Goal: Find specific page/section: Find specific page/section

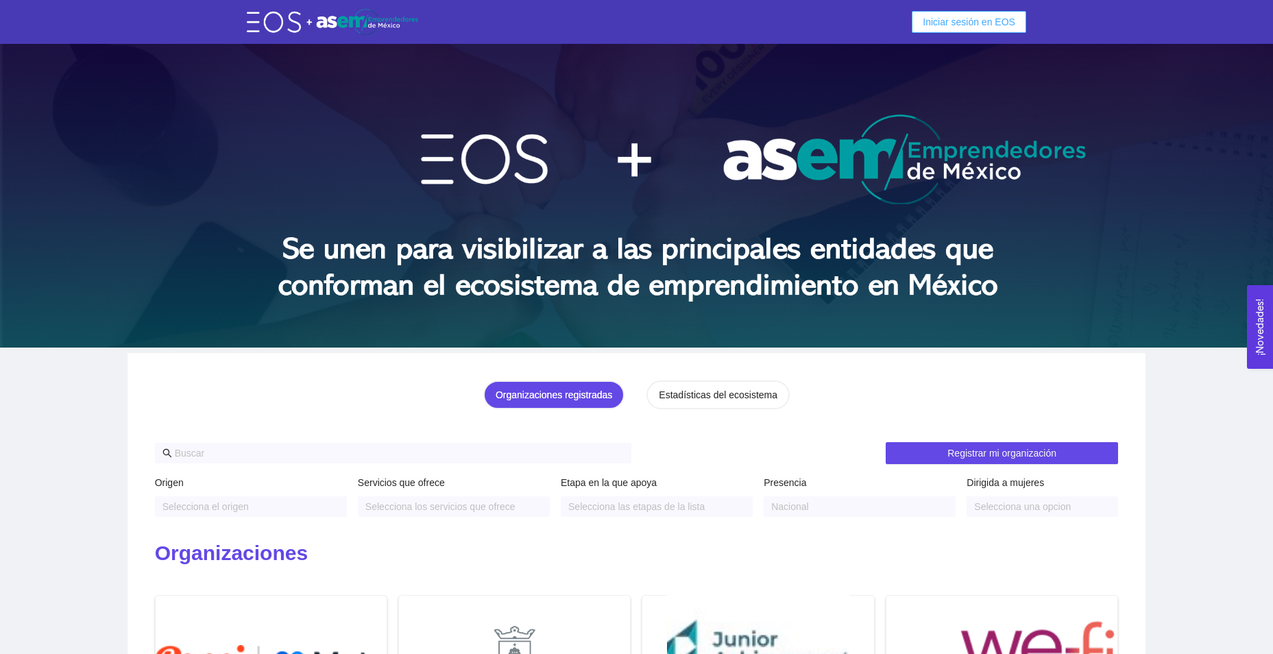
click at [980, 19] on span "Iniciar sesión en EOS" at bounding box center [969, 21] width 93 height 15
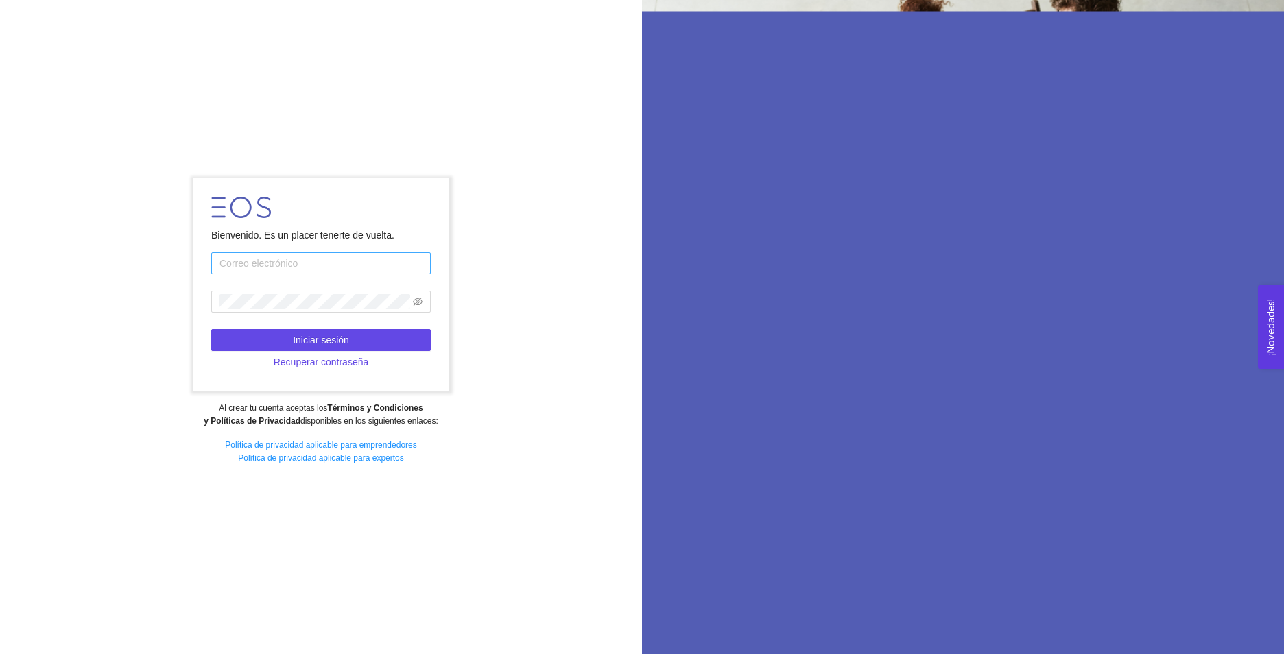
type input "[EMAIL_ADDRESS][DOMAIN_NAME]"
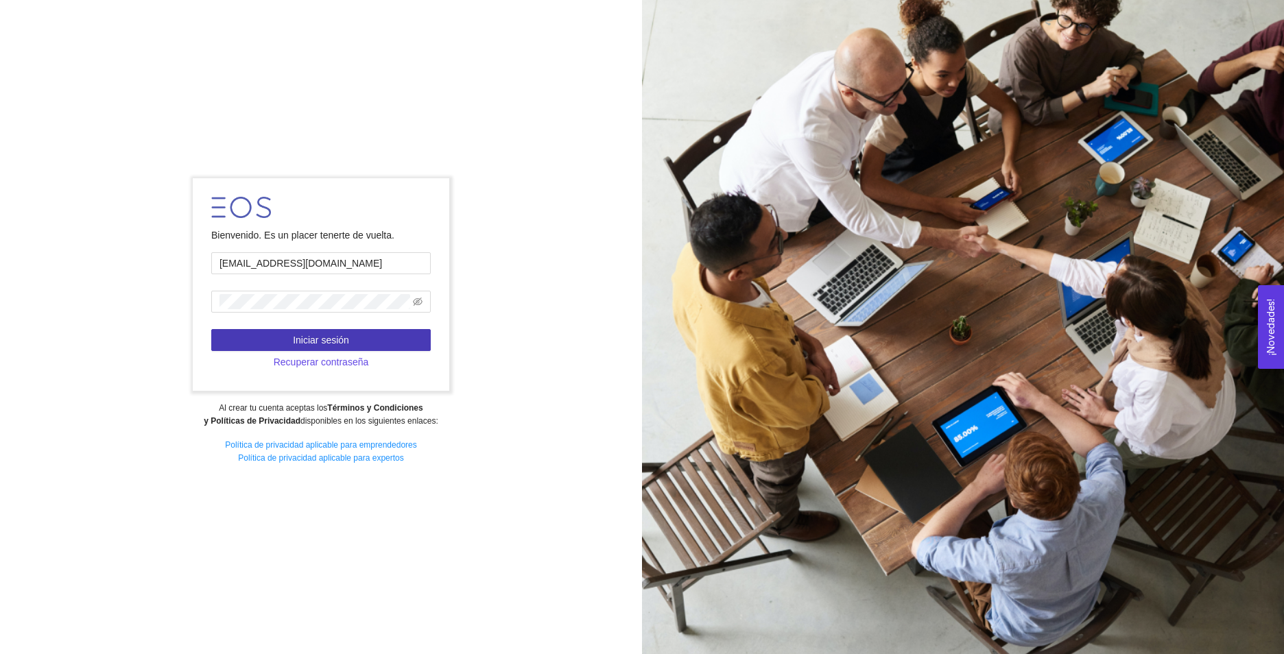
click at [289, 344] on button "Iniciar sesión" at bounding box center [320, 340] width 219 height 22
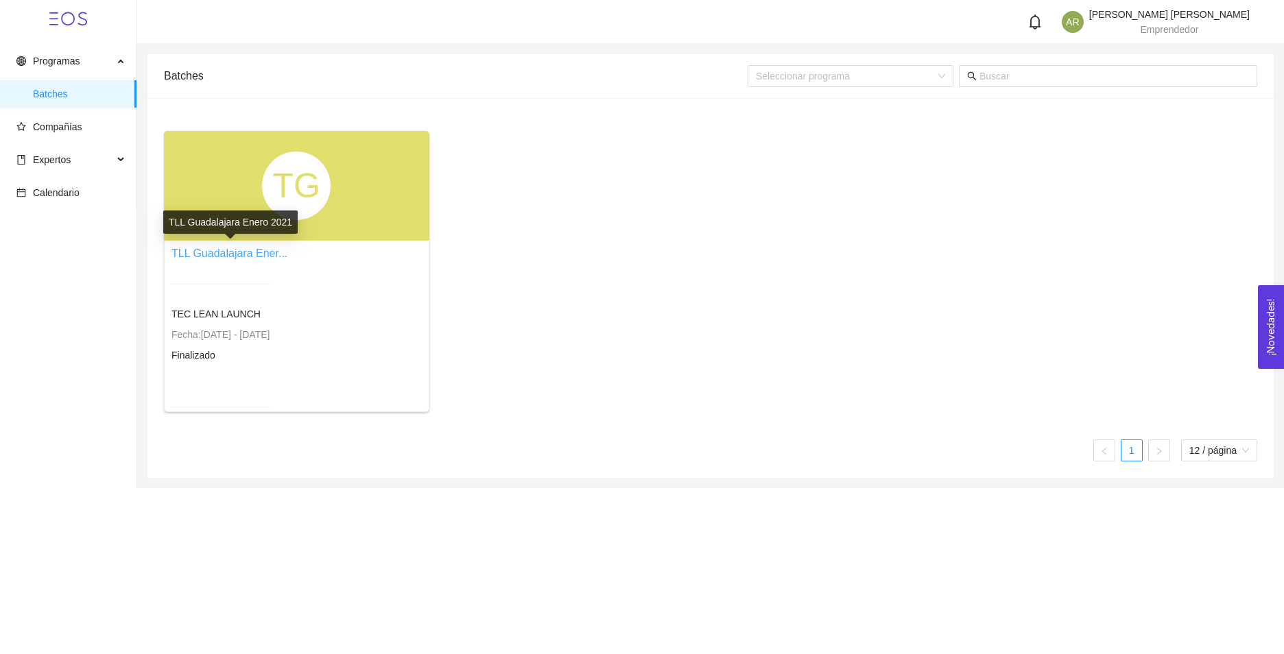
click at [249, 248] on link "TLL Guadalajara Ener..." at bounding box center [229, 254] width 116 height 12
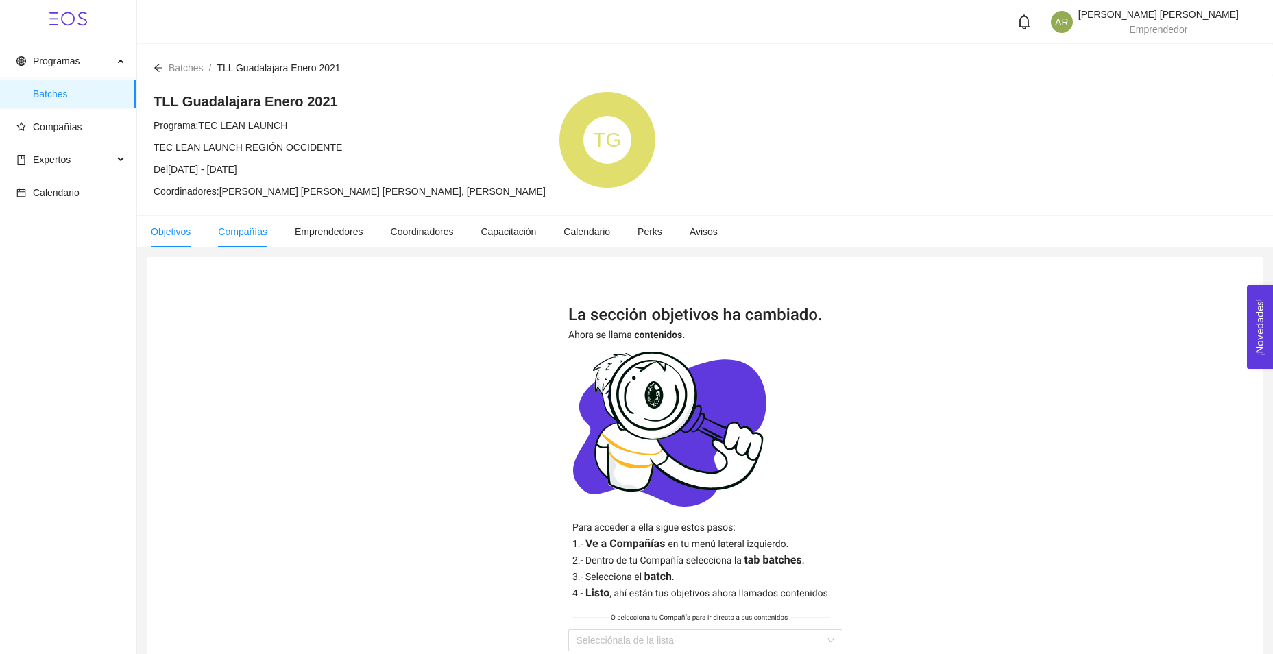
click at [253, 230] on span "Compañías" at bounding box center [242, 231] width 49 height 11
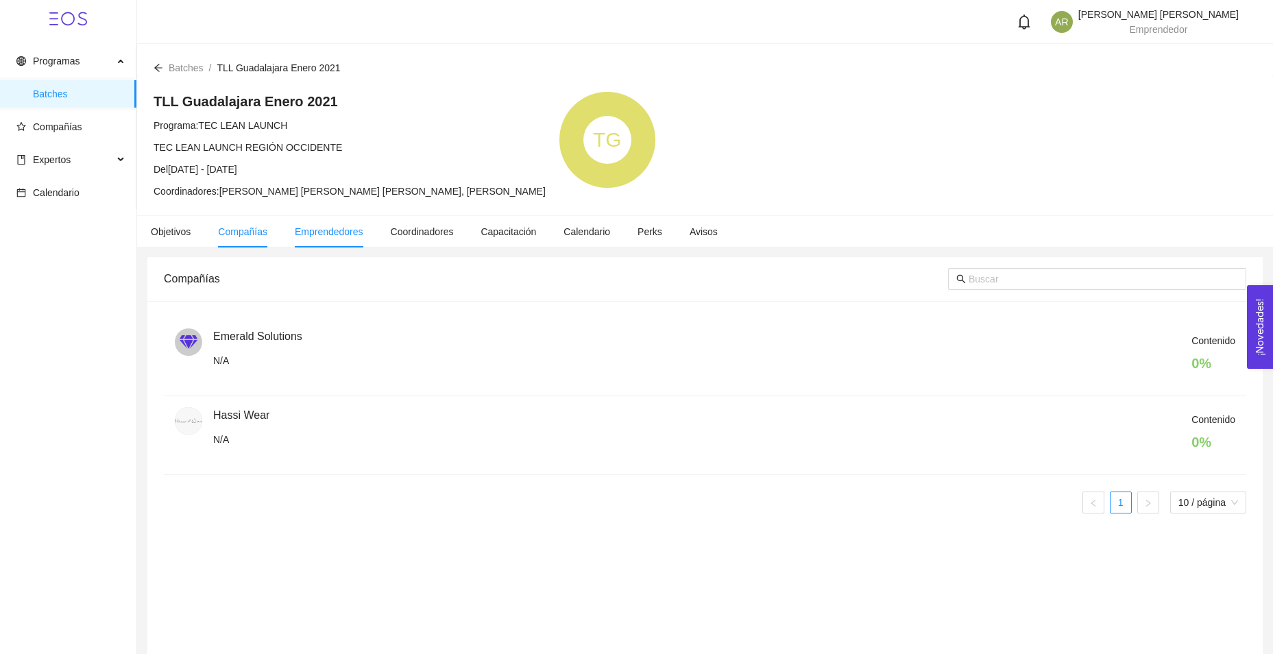
click at [344, 234] on span "Emprendedores" at bounding box center [329, 231] width 69 height 11
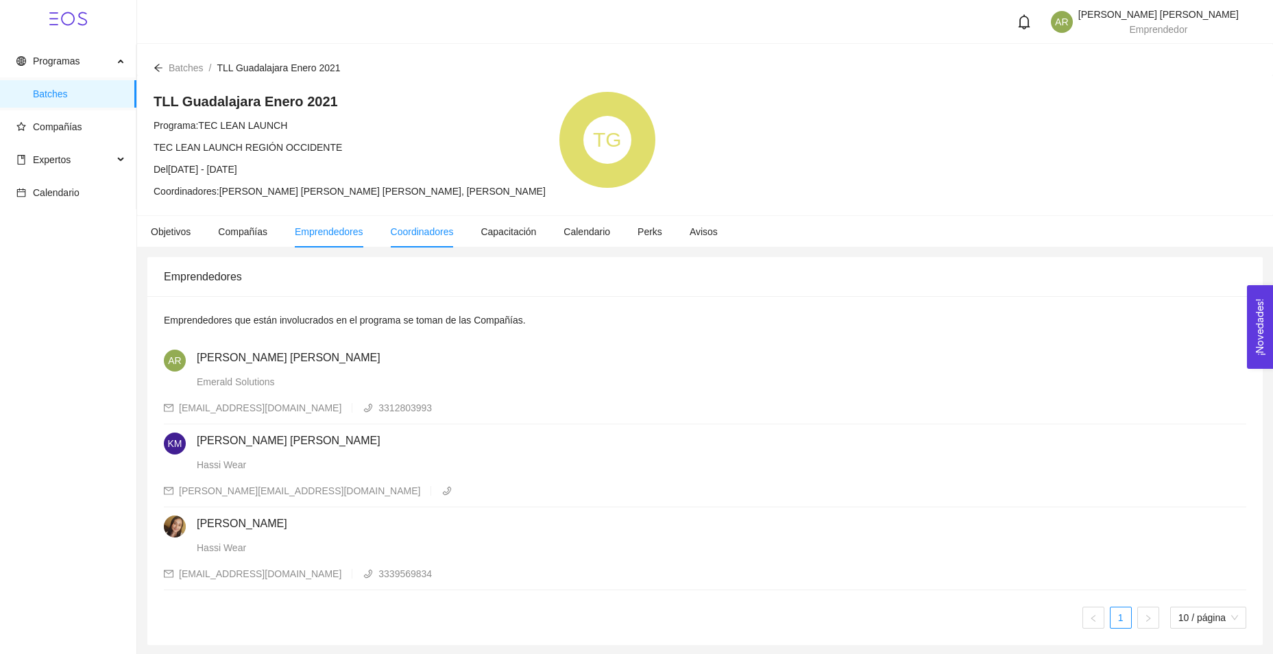
click at [433, 237] on span "Coordinadores" at bounding box center [422, 231] width 63 height 11
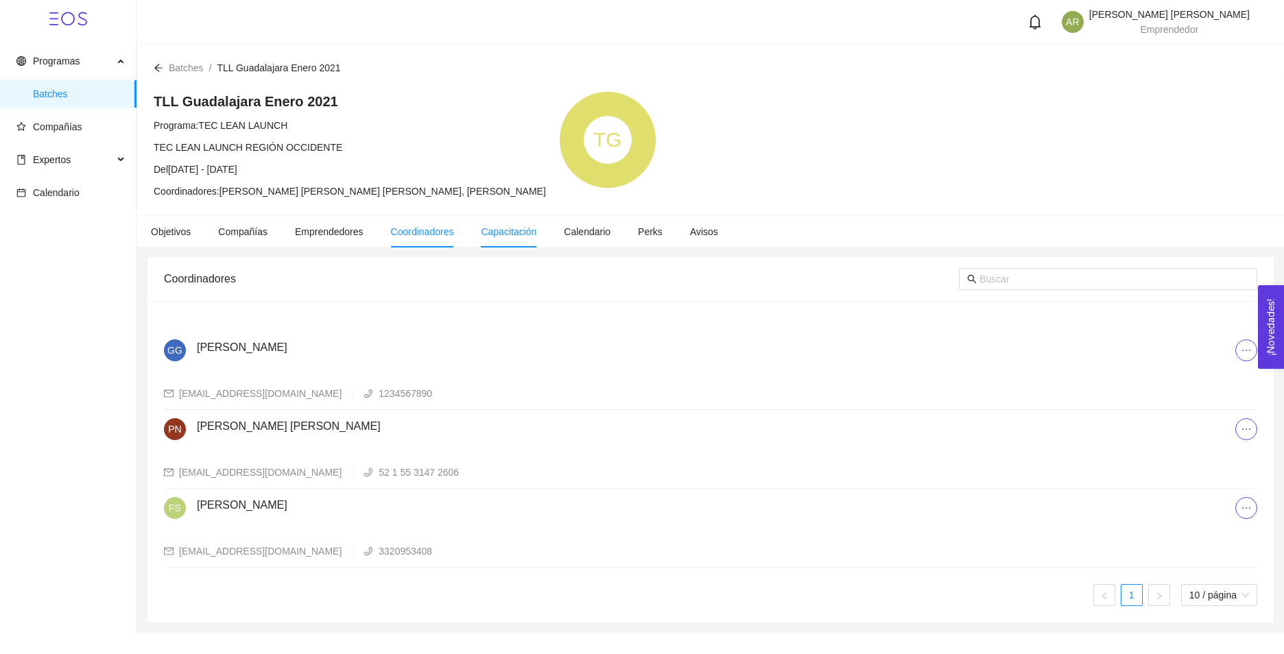
click at [521, 240] on li "Capacitación" at bounding box center [508, 232] width 83 height 32
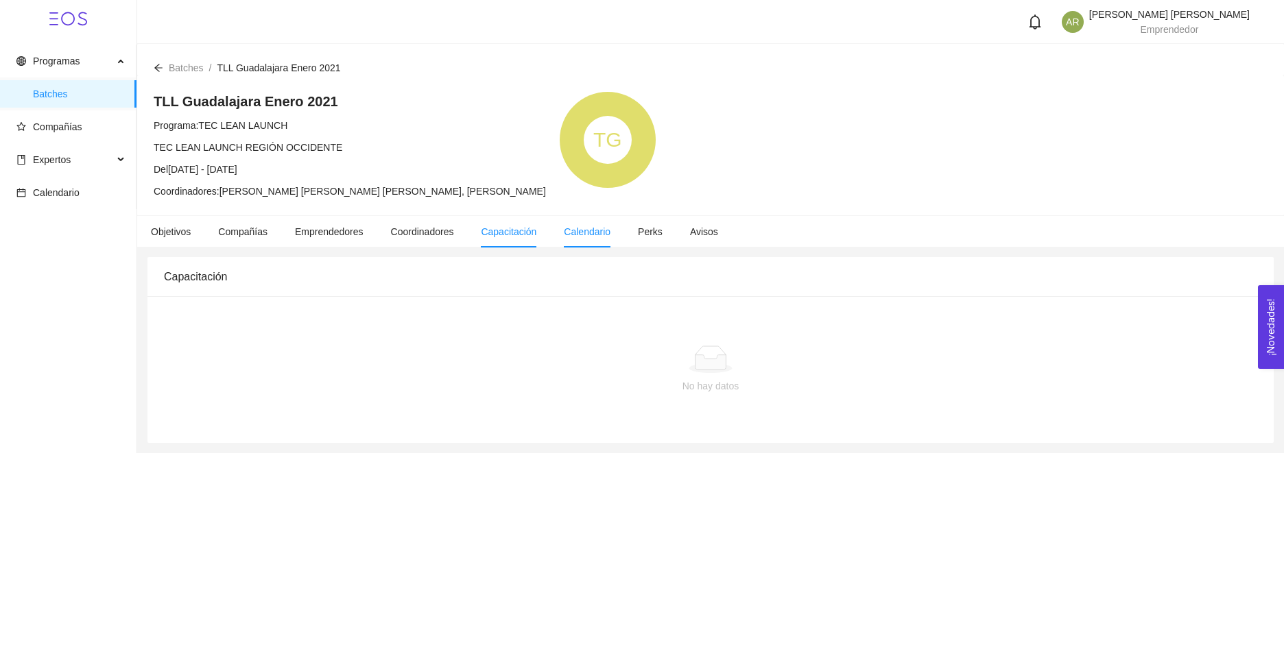
click at [599, 238] on li "Calendario" at bounding box center [587, 232] width 74 height 32
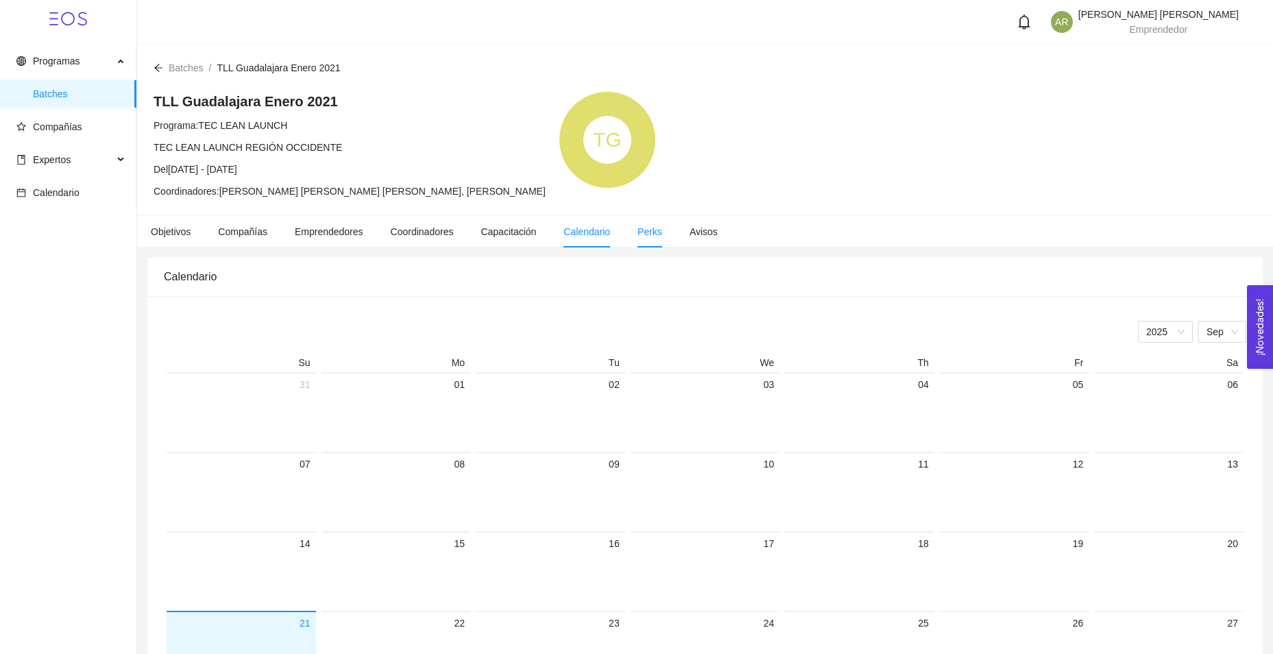
click at [641, 232] on span "Perks" at bounding box center [650, 231] width 25 height 11
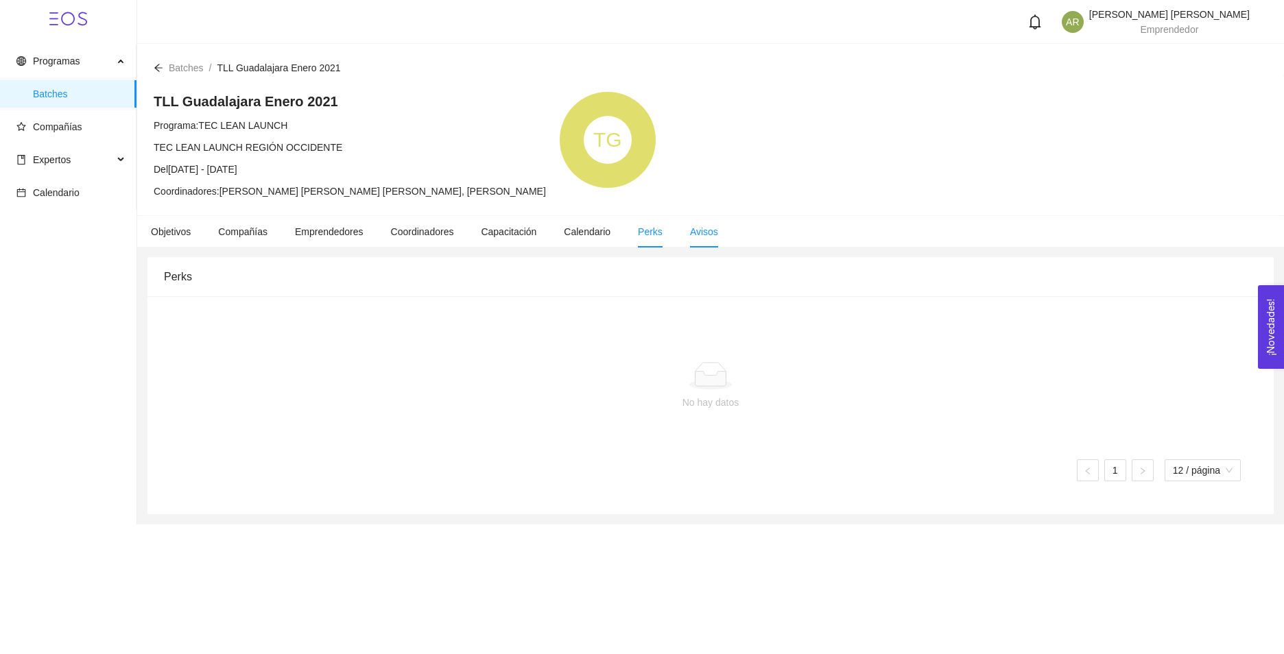
click at [690, 237] on span "Avisos" at bounding box center [704, 231] width 28 height 11
click at [579, 239] on li "Calendario" at bounding box center [587, 232] width 74 height 32
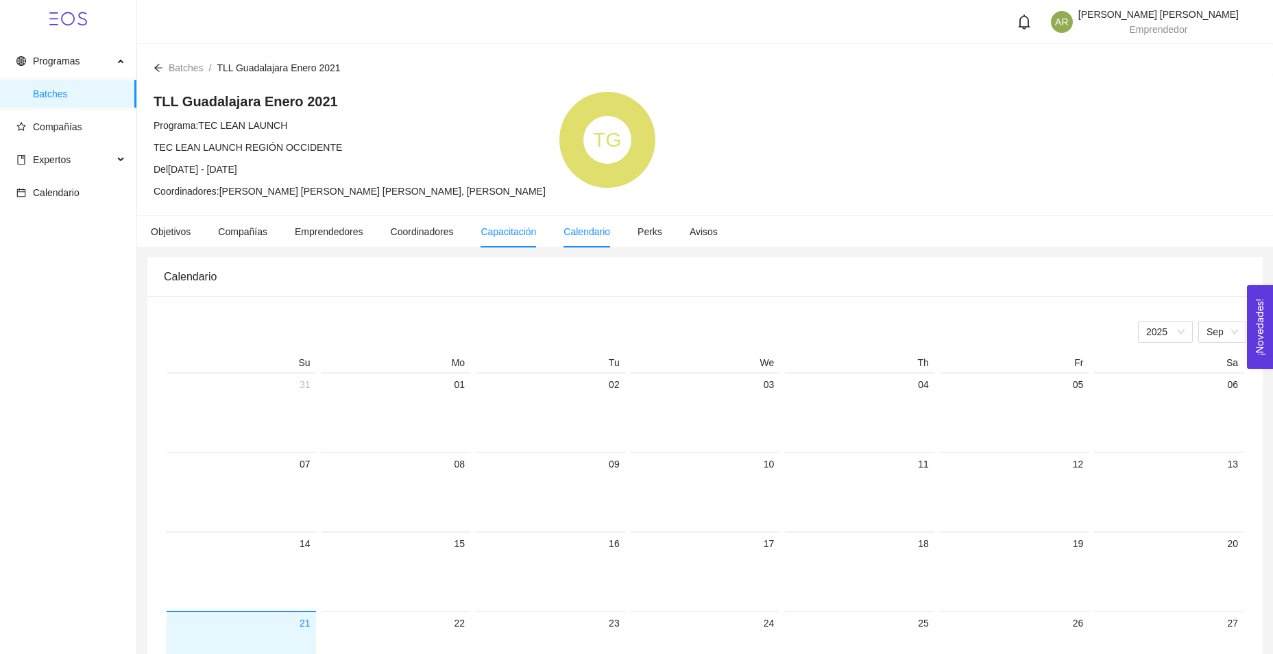
click at [492, 230] on span "Capacitación" at bounding box center [509, 231] width 56 height 11
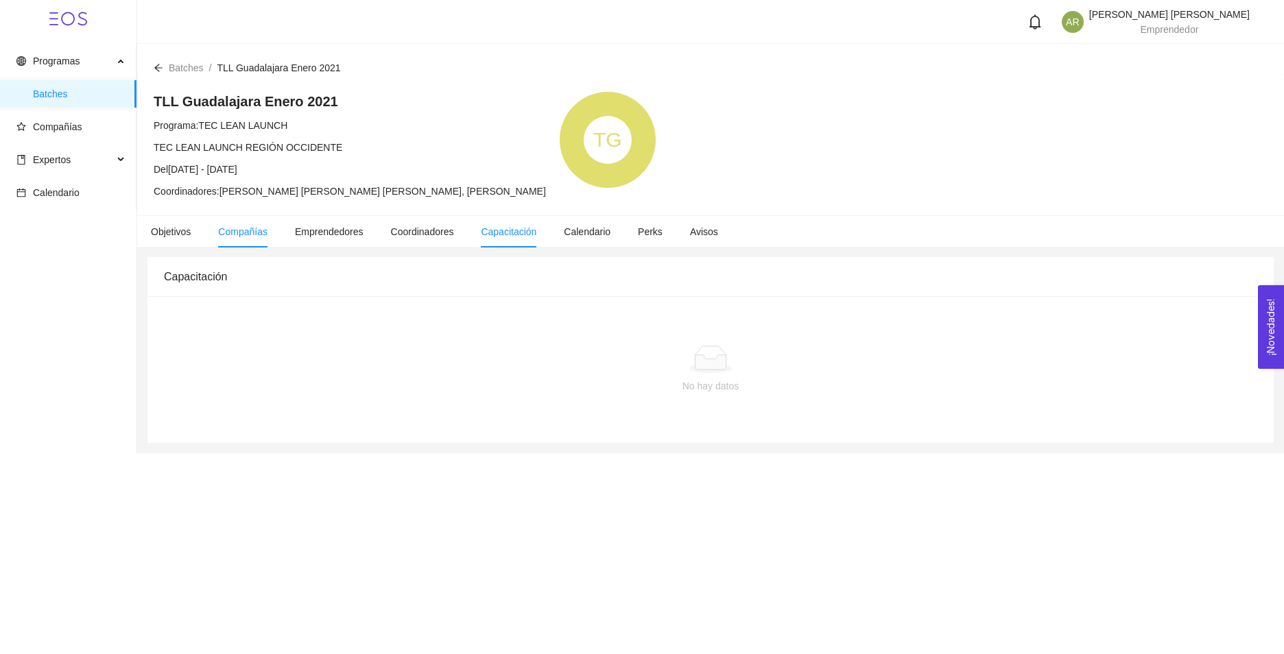
click at [221, 229] on span "Compañías" at bounding box center [242, 231] width 49 height 11
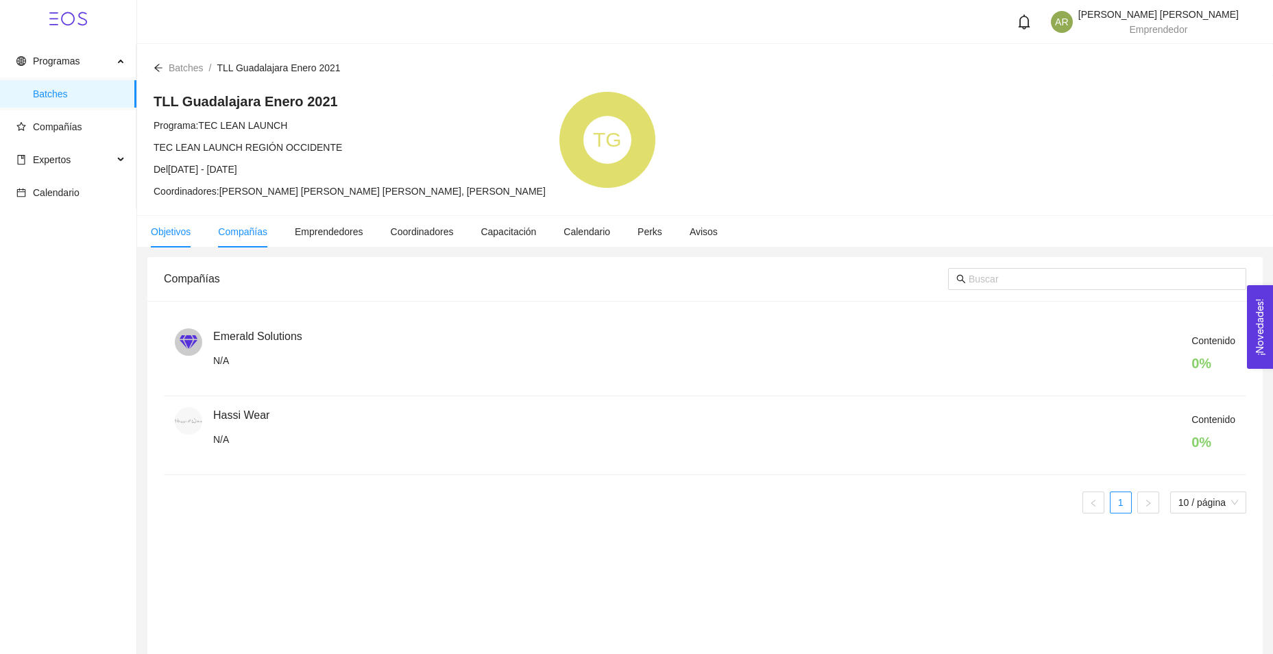
click at [172, 226] on span "Objetivos" at bounding box center [171, 231] width 40 height 11
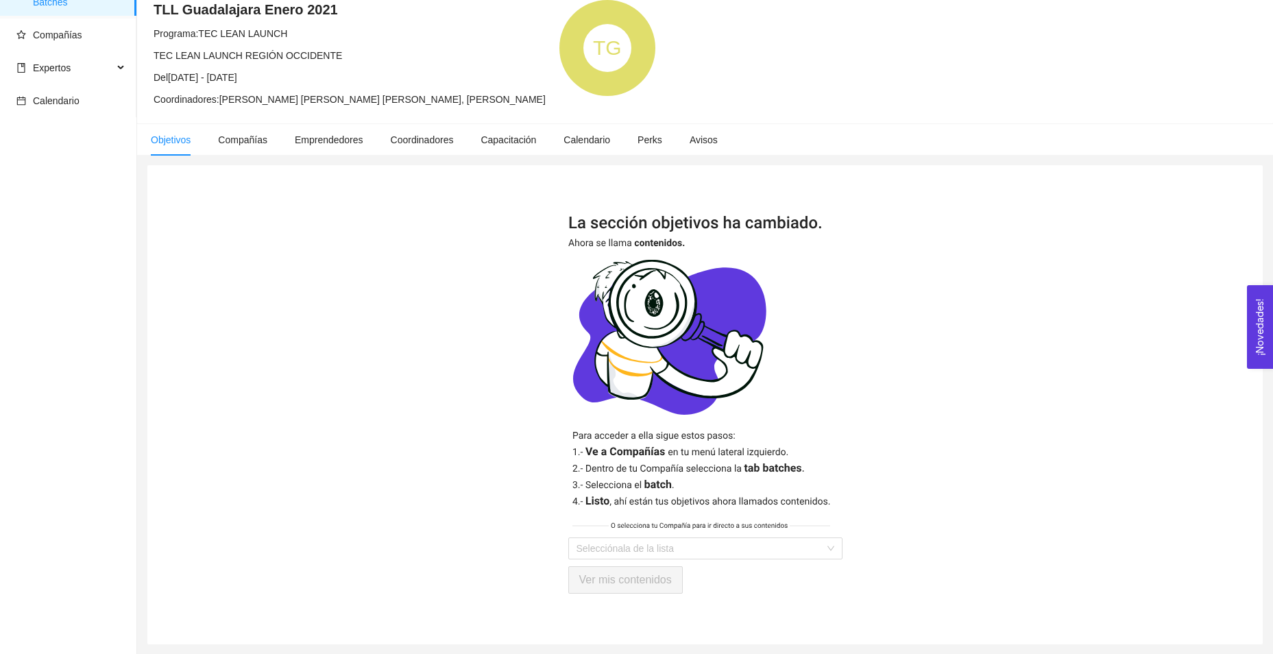
scroll to position [93, 0]
click at [727, 547] on input "search" at bounding box center [701, 548] width 248 height 21
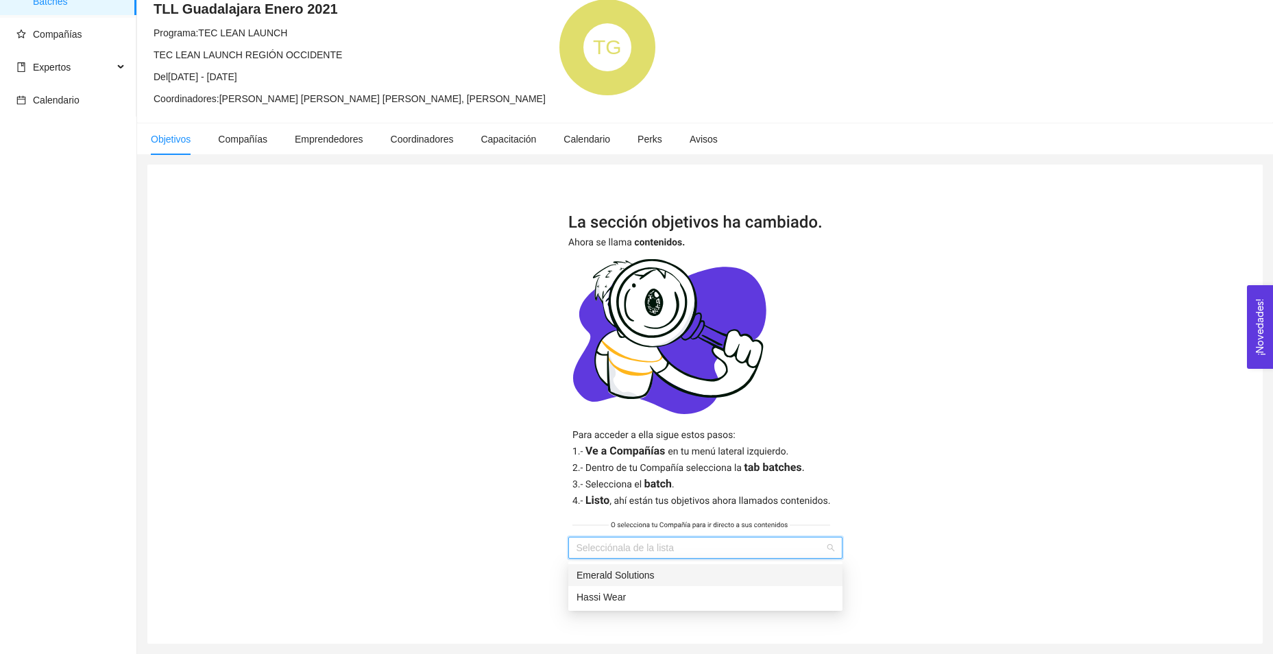
click at [645, 578] on div "Emerald Solutions" at bounding box center [706, 575] width 258 height 15
click at [640, 577] on span "Ver mis contenidos" at bounding box center [625, 579] width 93 height 17
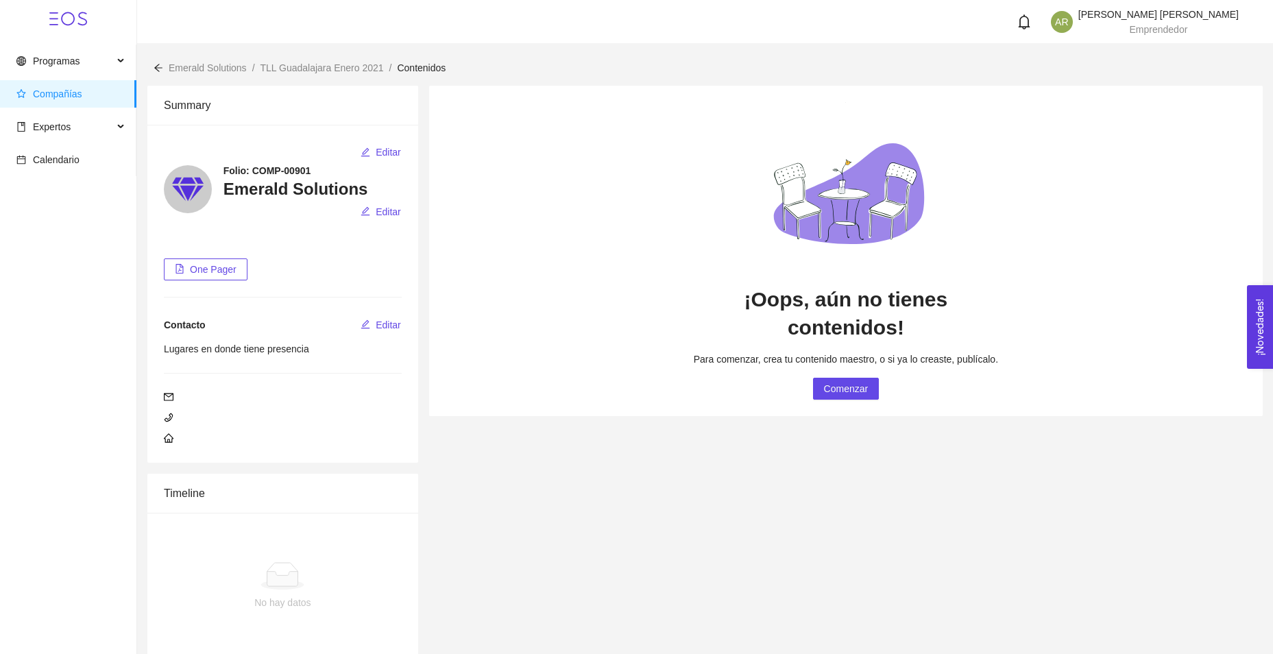
click at [213, 259] on button "One Pager" at bounding box center [206, 270] width 84 height 22
click at [62, 22] on icon at bounding box center [68, 19] width 14 height 14
click at [62, 62] on span "Programas" at bounding box center [56, 61] width 47 height 11
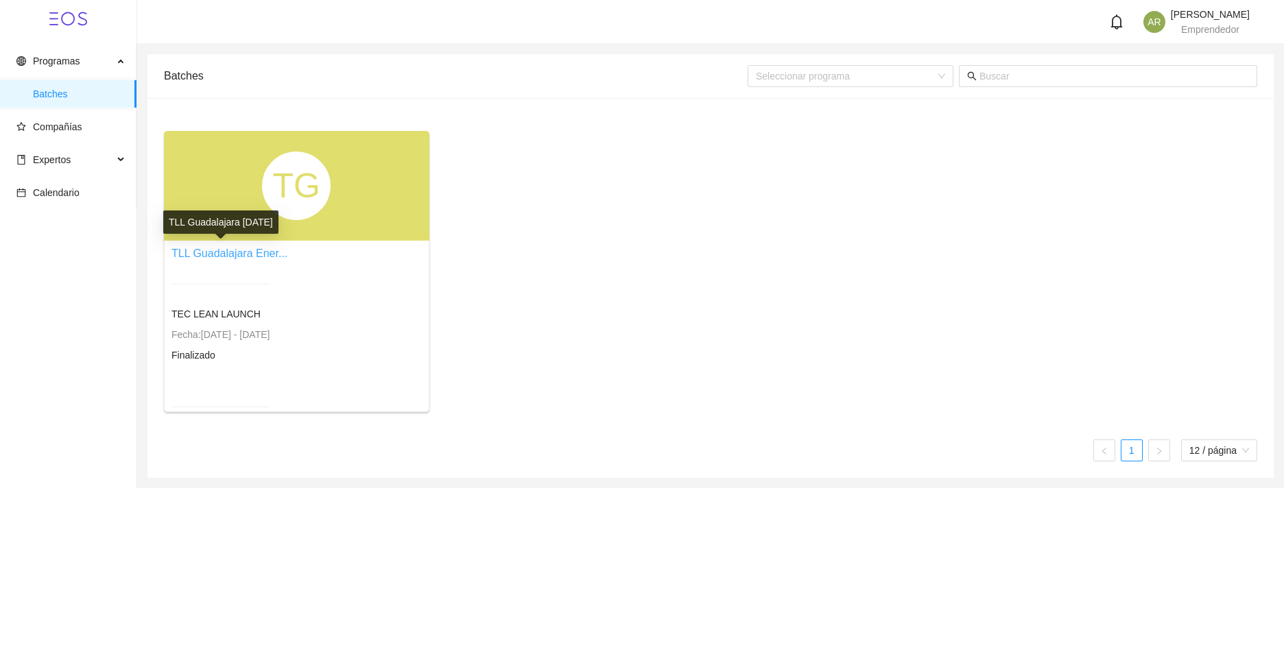
click at [256, 254] on link "TLL Guadalajara Ener..." at bounding box center [229, 254] width 116 height 12
